Goal: Task Accomplishment & Management: Manage account settings

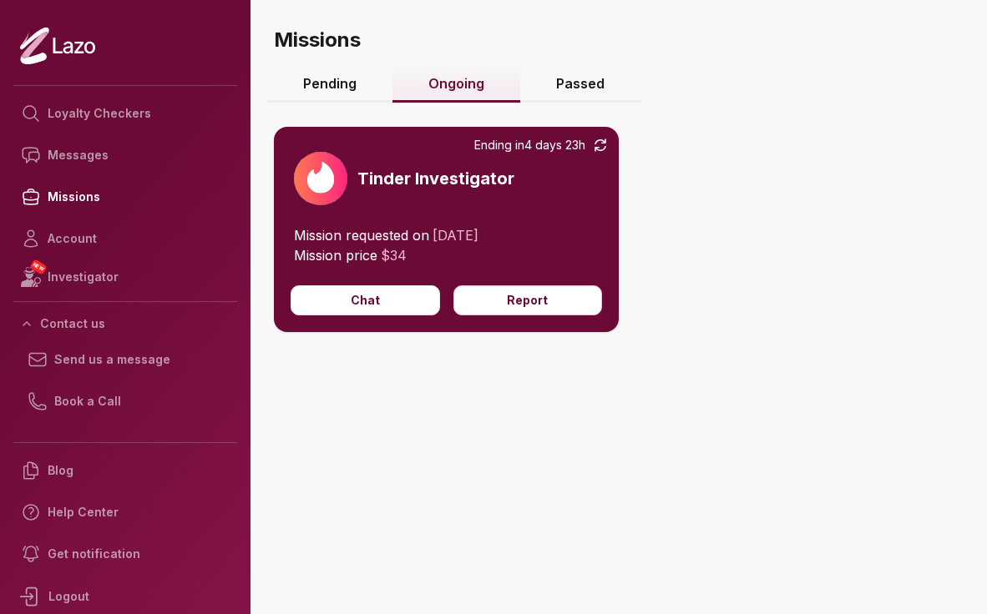
click at [341, 89] on link "Pending" at bounding box center [329, 85] width 125 height 36
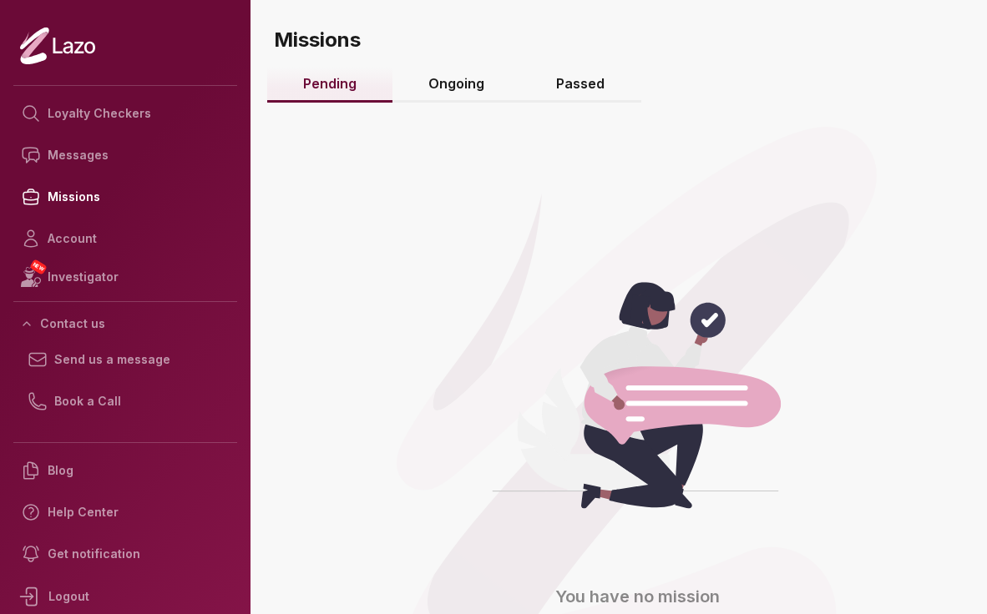
click at [459, 78] on link "Ongoing" at bounding box center [456, 85] width 128 height 36
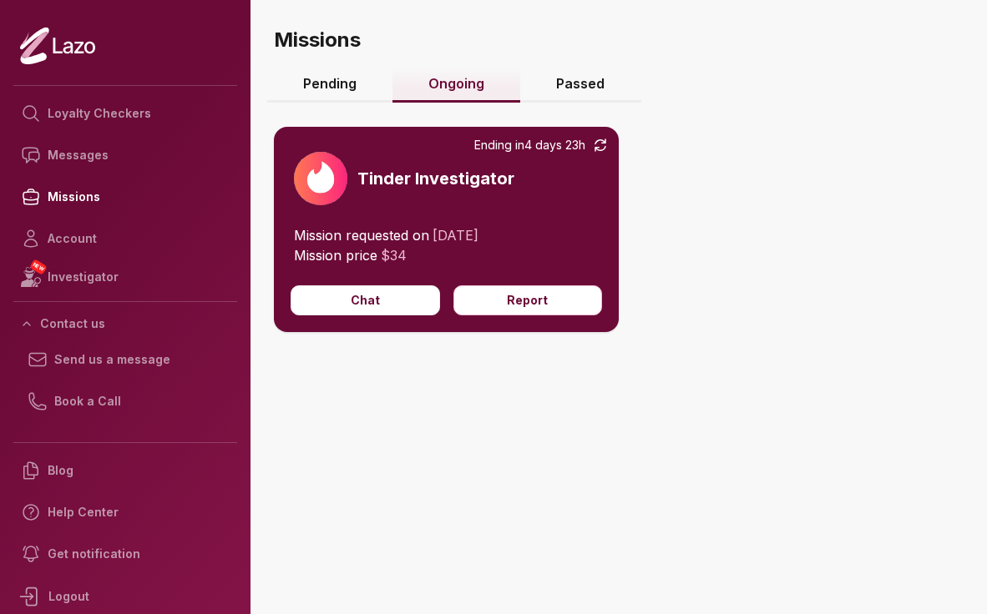
click at [593, 84] on link "Passed" at bounding box center [580, 85] width 120 height 36
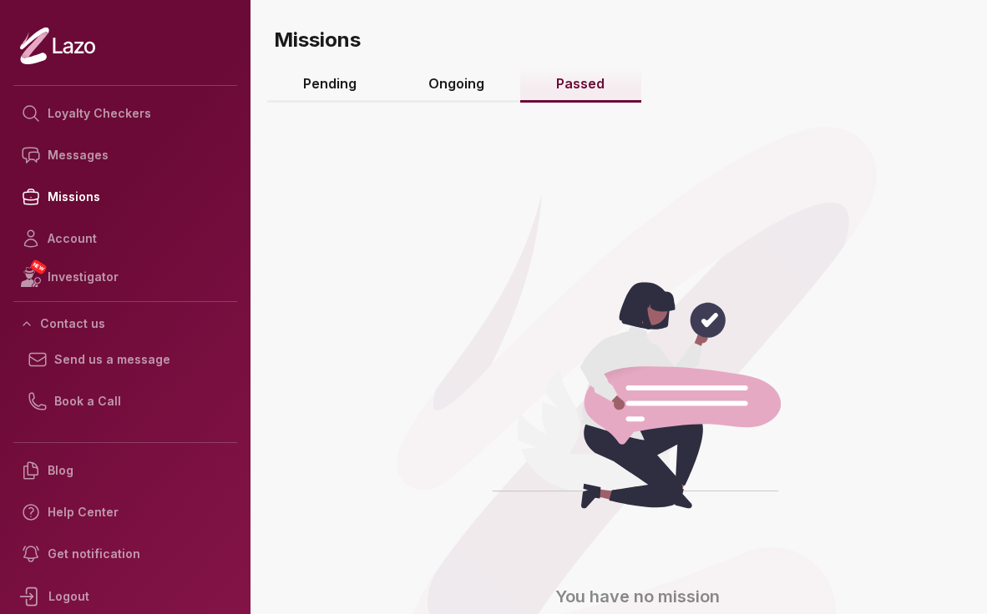
click at [436, 70] on link "Ongoing" at bounding box center [456, 85] width 128 height 36
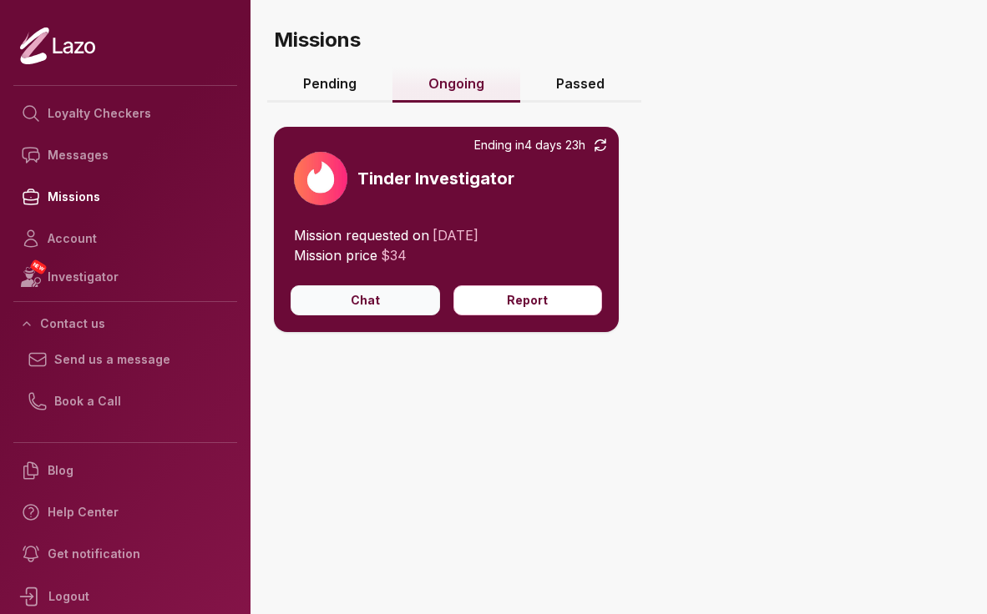
click at [364, 302] on button "Chat" at bounding box center [364, 300] width 149 height 30
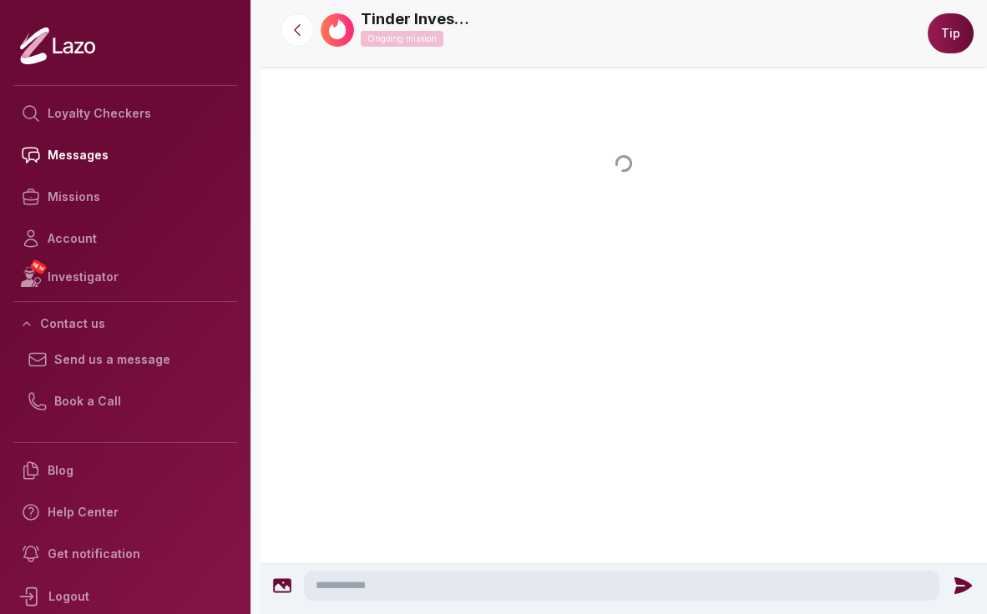
click at [803, 316] on div at bounding box center [623, 234] width 726 height 174
click at [288, 18] on button at bounding box center [296, 29] width 33 height 33
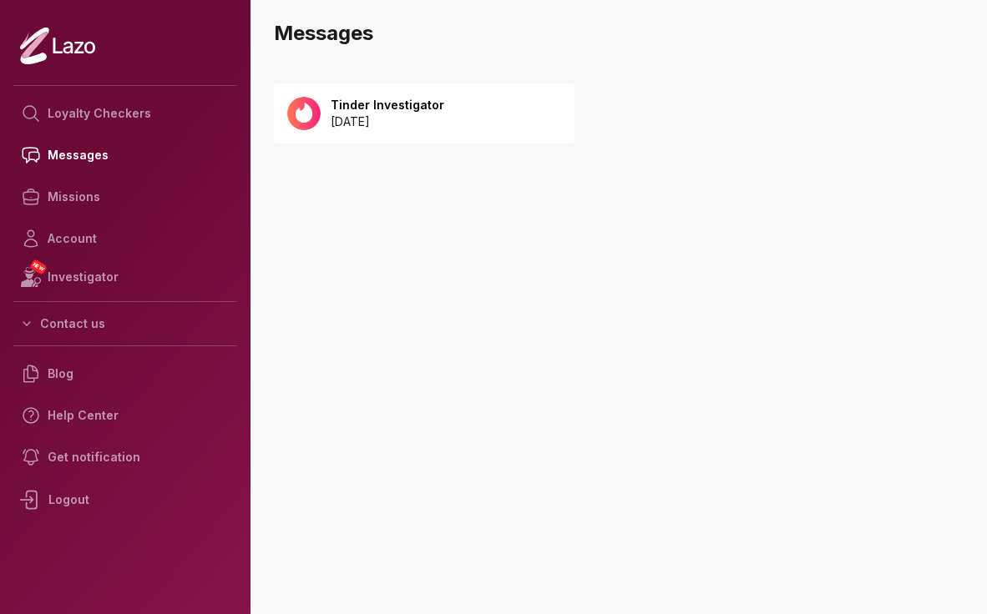
click at [433, 118] on p "[DATE]" at bounding box center [388, 122] width 114 height 17
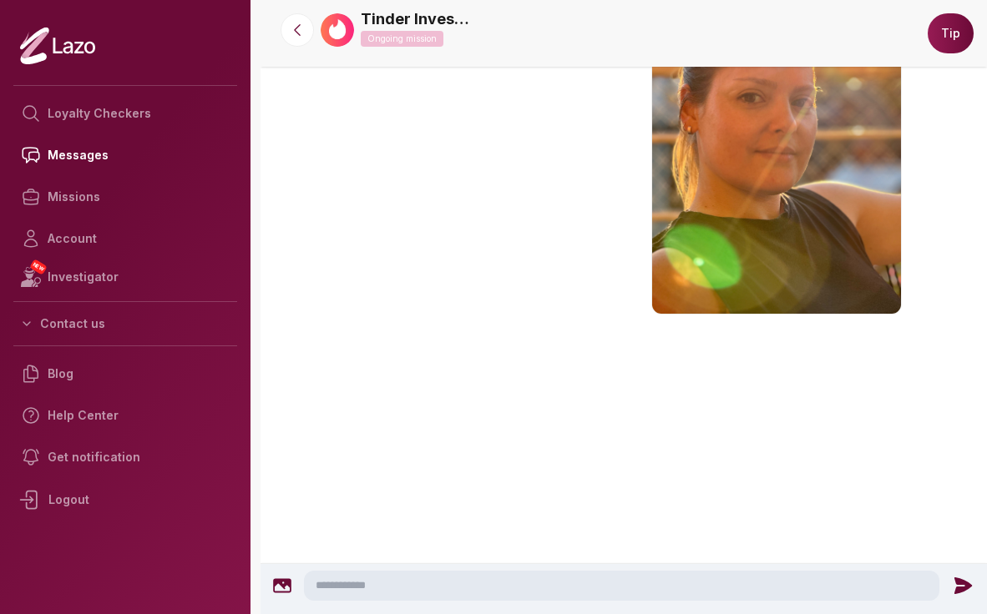
scroll to position [482, 0]
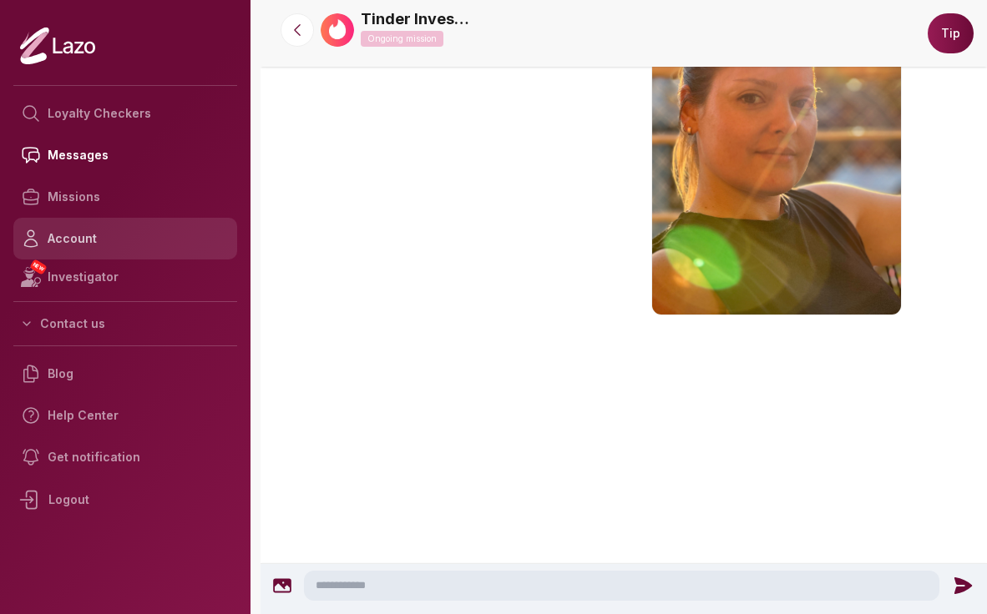
click at [80, 236] on link "Account" at bounding box center [125, 239] width 224 height 42
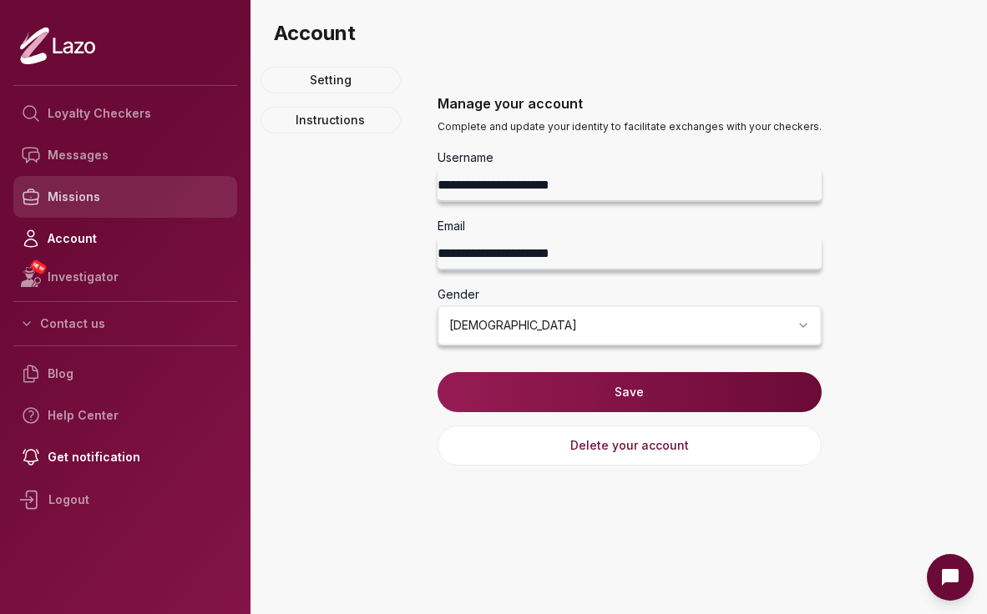
click at [93, 205] on link "Missions" at bounding box center [125, 197] width 224 height 42
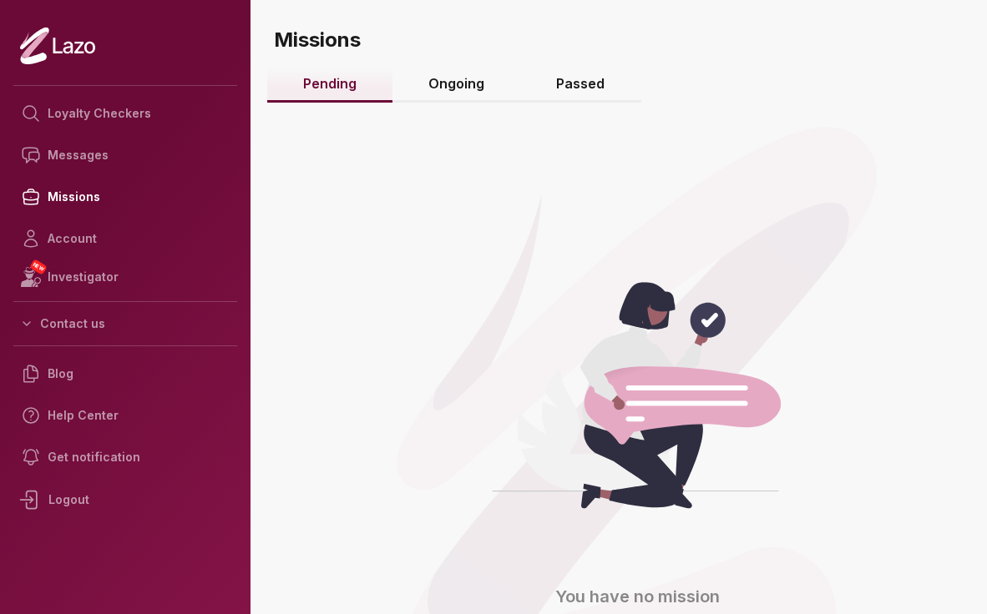
click at [599, 78] on link "Passed" at bounding box center [580, 85] width 120 height 36
click at [452, 83] on link "Ongoing" at bounding box center [456, 85] width 128 height 36
